Goal: Task Accomplishment & Management: Complete application form

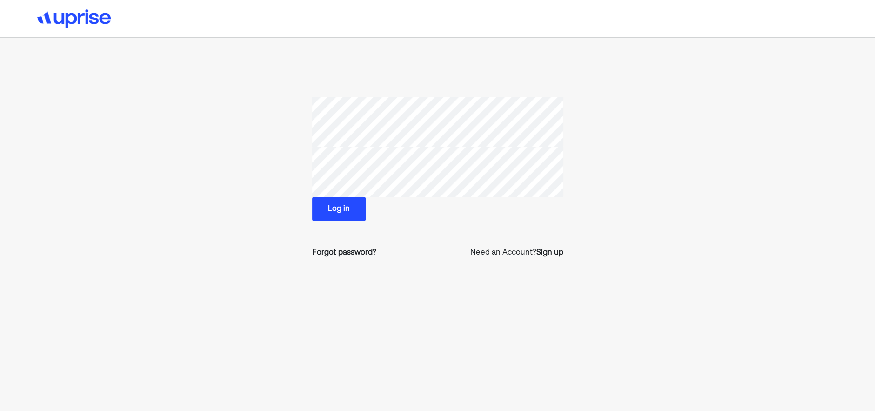
click at [333, 200] on button "Log in" at bounding box center [338, 209] width 53 height 24
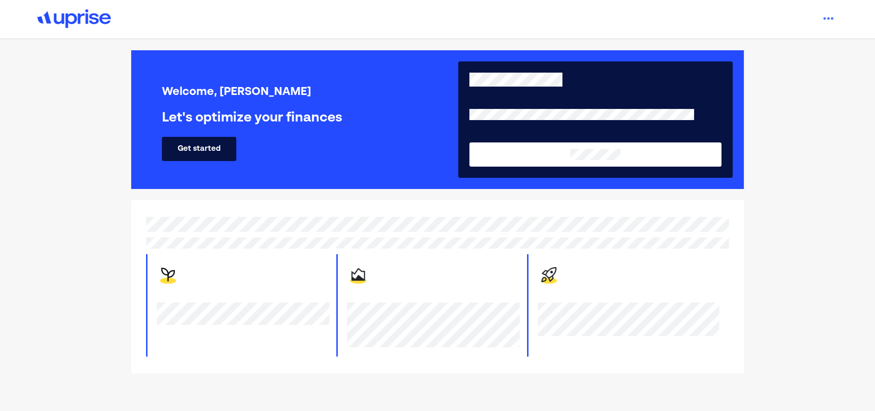
click at [219, 144] on button "Get started" at bounding box center [199, 149] width 74 height 24
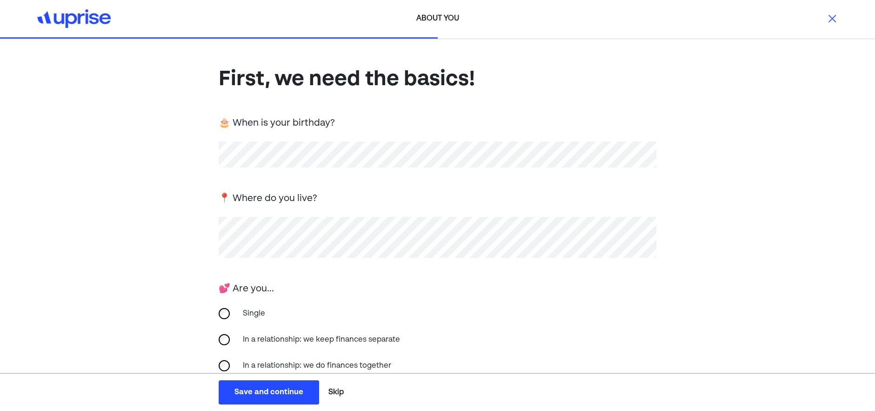
scroll to position [145, 0]
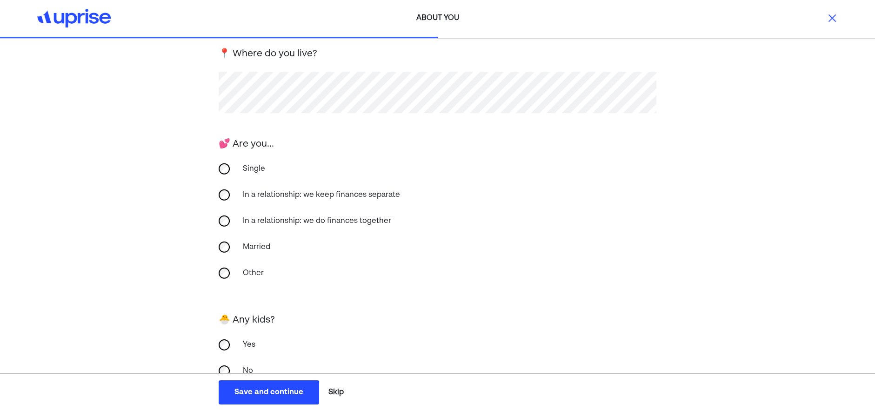
click at [227, 350] on div "Yes" at bounding box center [438, 345] width 438 height 22
click at [265, 387] on div "Save and continue" at bounding box center [268, 392] width 69 height 11
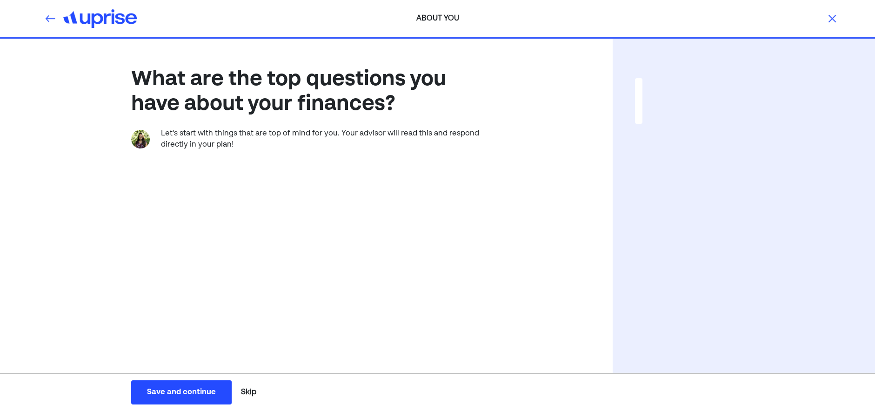
scroll to position [0, 0]
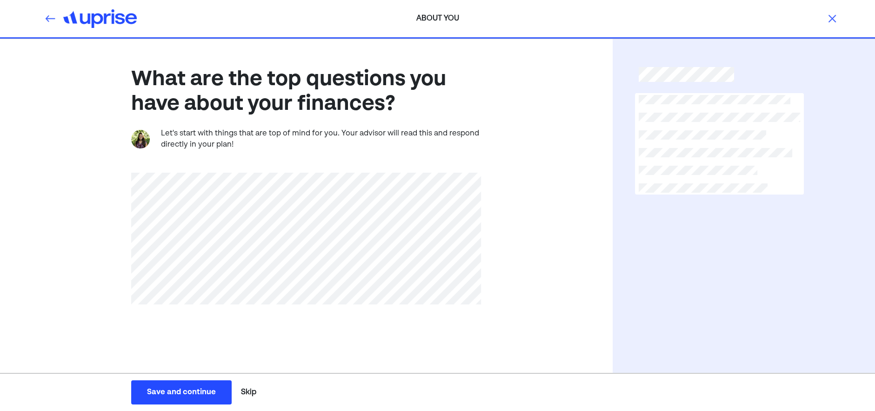
click at [216, 398] on button "Save and continue Save Save and continue" at bounding box center [181, 392] width 100 height 24
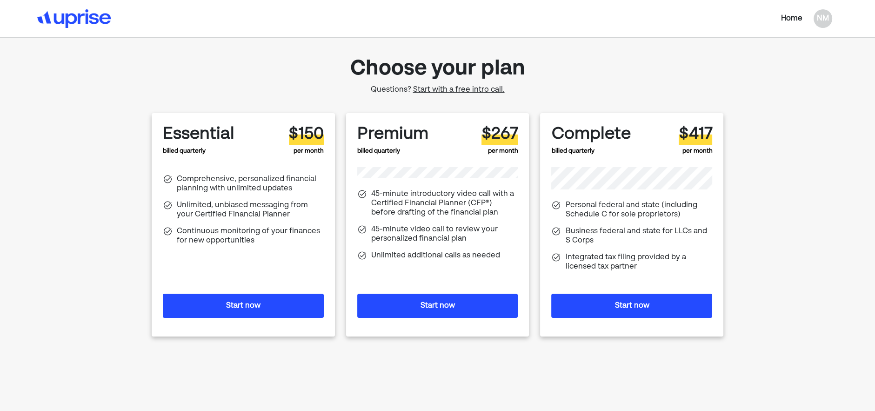
click at [641, 300] on button "Start now" at bounding box center [631, 305] width 161 height 24
